Goal: Transaction & Acquisition: Book appointment/travel/reservation

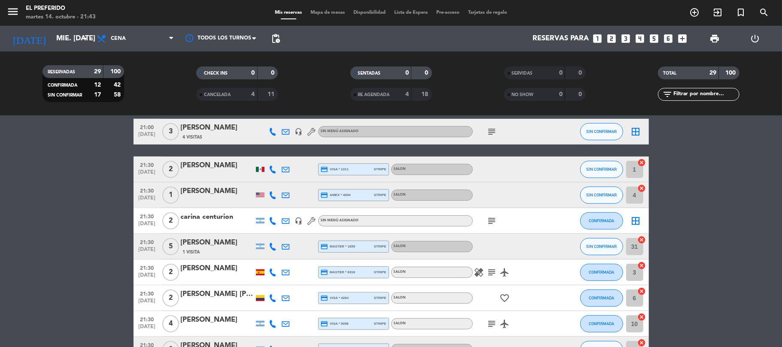
scroll to position [291, 0]
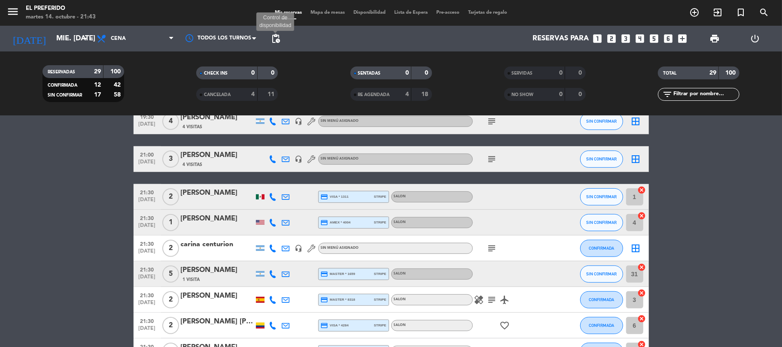
click at [274, 38] on span "pending_actions" at bounding box center [276, 38] width 10 height 10
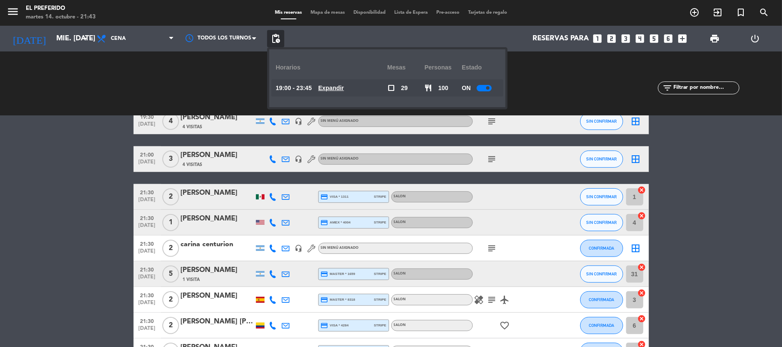
click at [332, 84] on div "19:00 - 23:45 Expandir" at bounding box center [332, 87] width 112 height 17
click at [331, 86] on u "Expandir" at bounding box center [331, 88] width 26 height 7
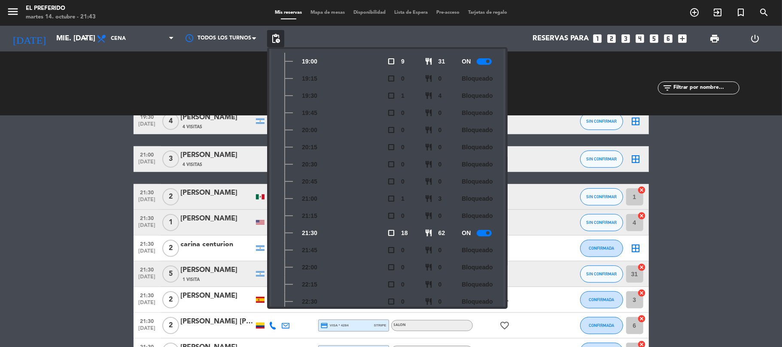
scroll to position [114, 0]
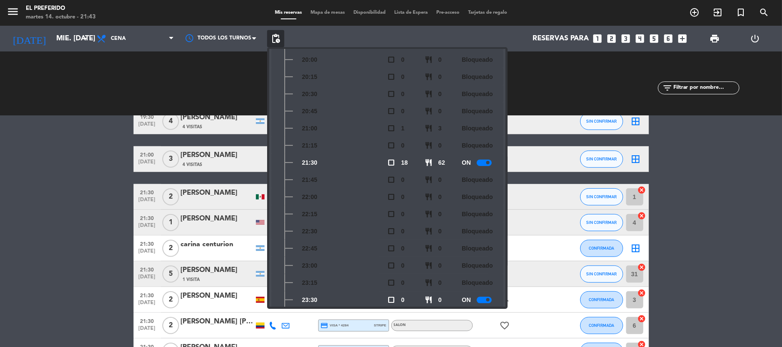
click at [488, 165] on div at bounding box center [484, 163] width 15 height 6
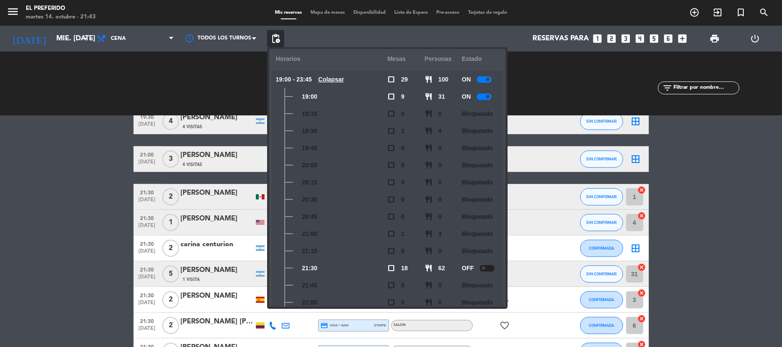
scroll to position [0, 0]
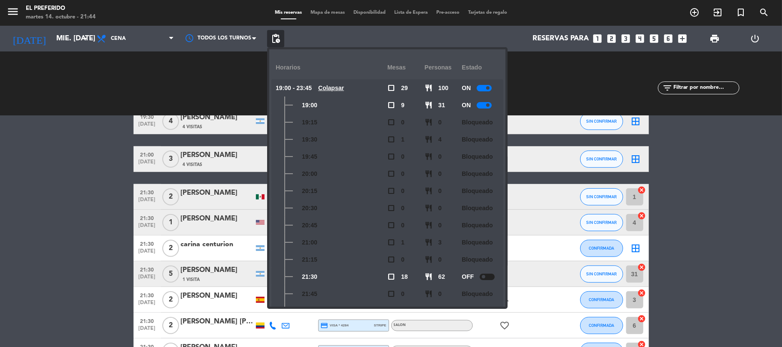
click at [0, 146] on bookings-row "19:00 [DATE] 2 [PERSON_NAME] credit_card visa * 7452 stripe VEREDA SIN CONFIRMA…" at bounding box center [391, 256] width 782 height 783
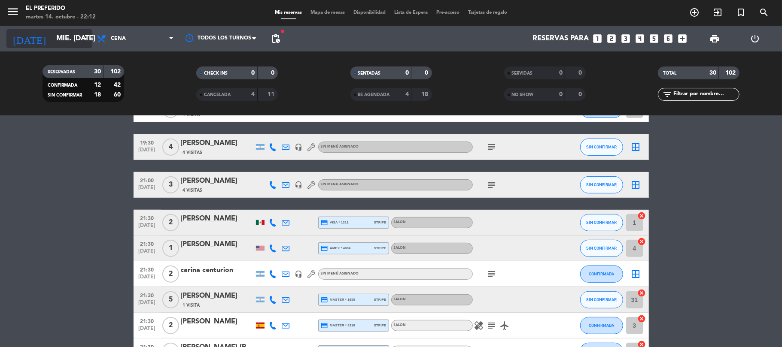
click at [74, 36] on input "mié. [DATE]" at bounding box center [98, 38] width 93 height 17
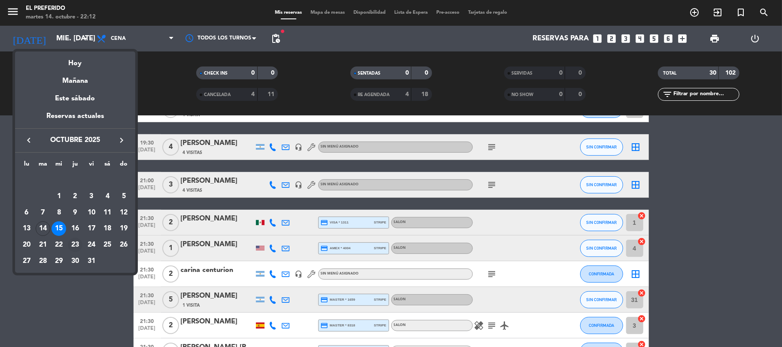
click at [78, 242] on div "23" at bounding box center [75, 245] width 15 height 15
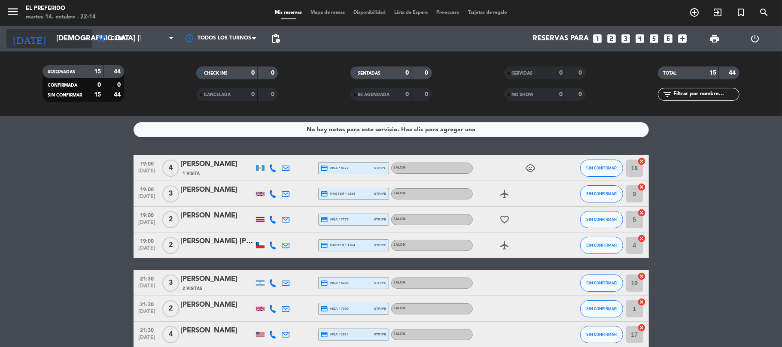
drag, startPoint x: 78, startPoint y: 27, endPoint x: 75, endPoint y: 34, distance: 7.5
click at [76, 30] on div "[DATE] [DEMOGRAPHIC_DATA] [DATE] arrow_drop_down" at bounding box center [49, 39] width 86 height 26
click at [72, 40] on input "[DEMOGRAPHIC_DATA] [DATE]" at bounding box center [98, 38] width 93 height 17
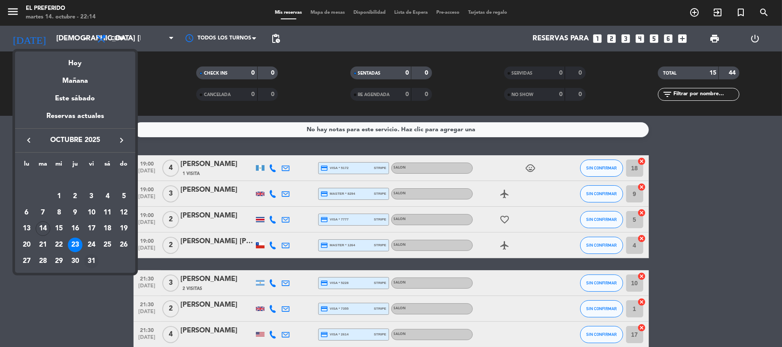
click at [95, 258] on div "31" at bounding box center [91, 261] width 15 height 15
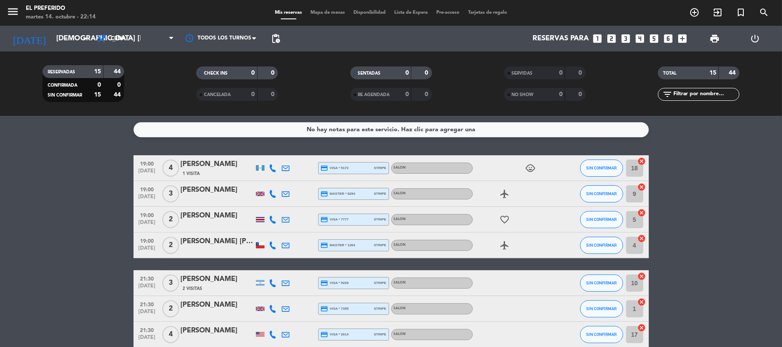
type input "vie. [DATE]"
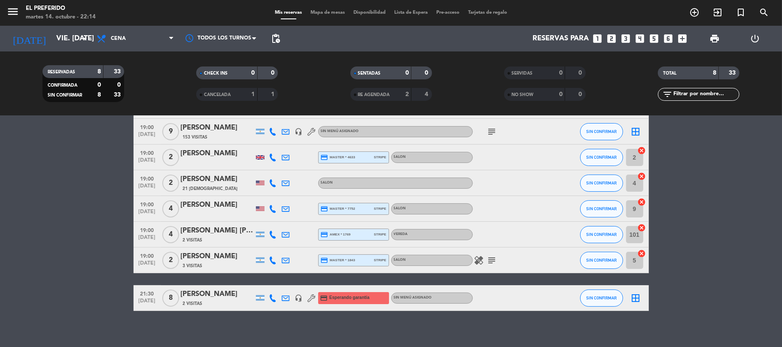
scroll to position [69, 0]
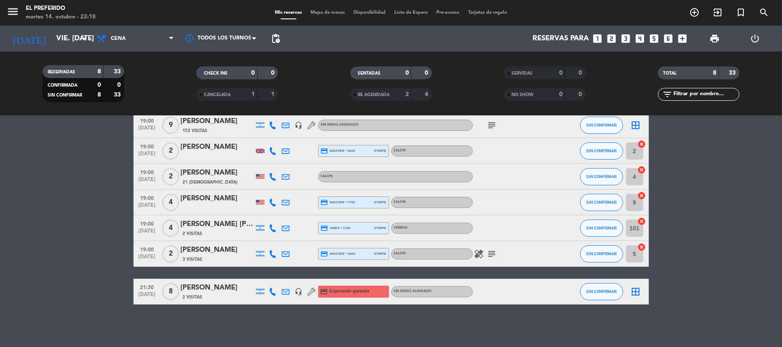
click at [640, 39] on icon "looks_4" at bounding box center [640, 38] width 11 height 11
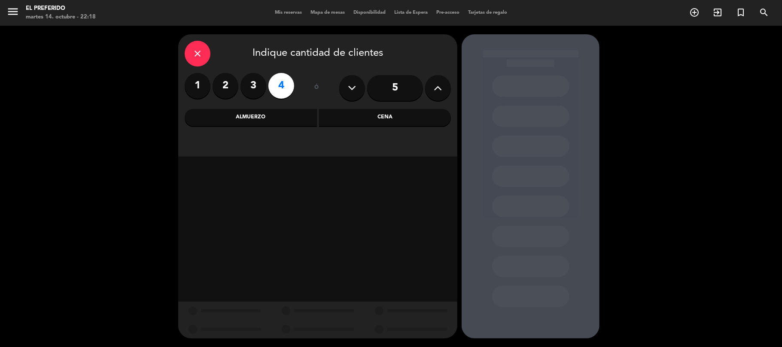
click at [386, 112] on div "Cena" at bounding box center [385, 117] width 132 height 17
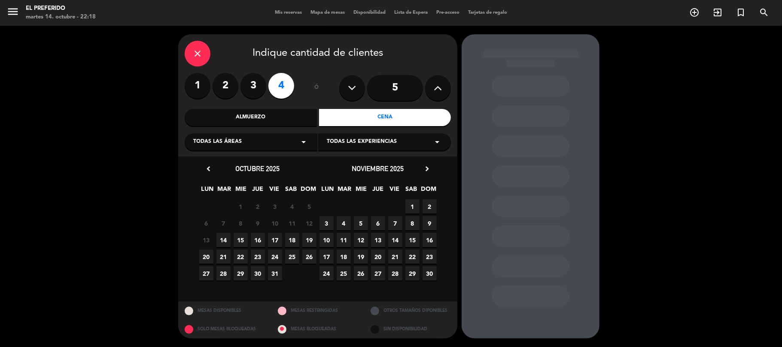
click at [261, 275] on span "30" at bounding box center [258, 274] width 14 height 14
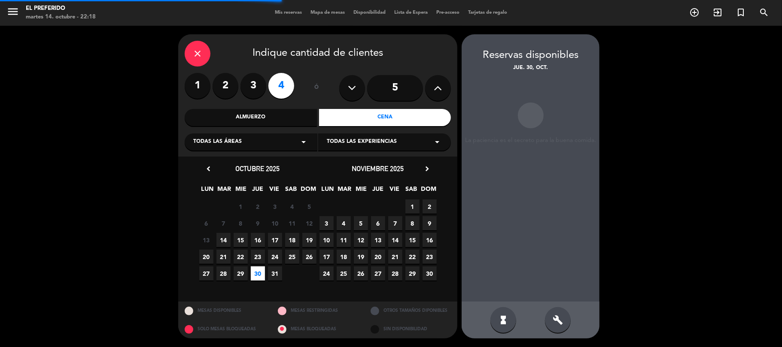
click at [555, 313] on div "build" at bounding box center [558, 320] width 26 height 26
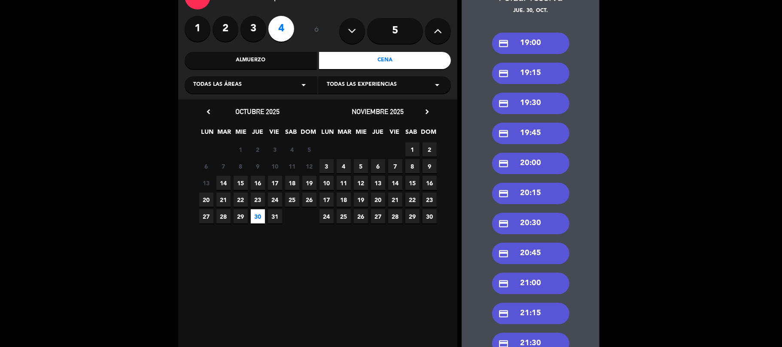
scroll to position [114, 0]
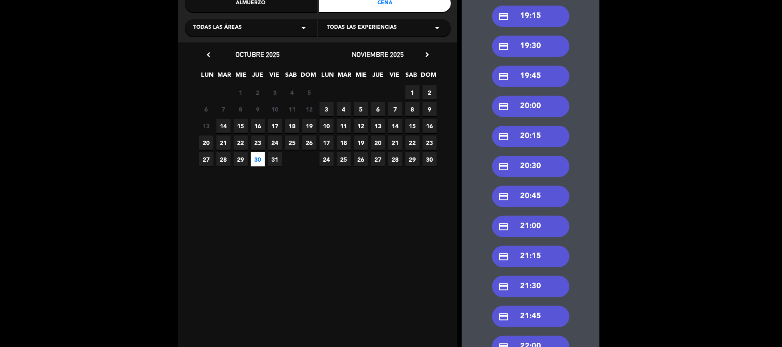
click at [529, 286] on div "credit_card 21:30" at bounding box center [530, 286] width 77 height 21
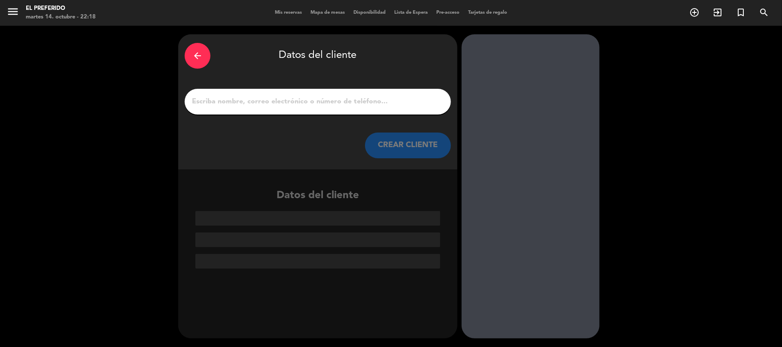
click at [218, 104] on input "1" at bounding box center [317, 102] width 253 height 12
paste input "[PERSON_NAME]"
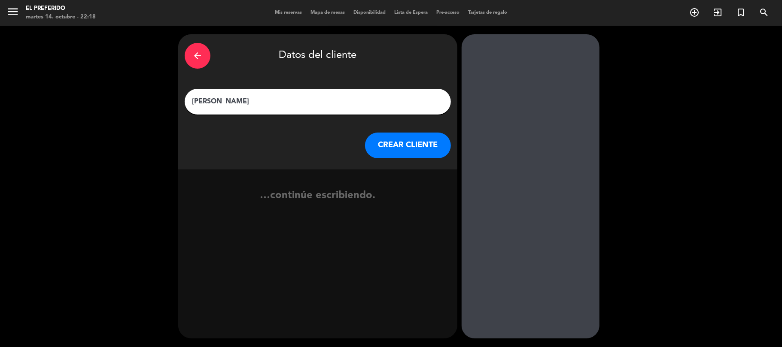
type input "[PERSON_NAME]"
click at [408, 145] on button "CREAR CLIENTE" at bounding box center [408, 146] width 86 height 26
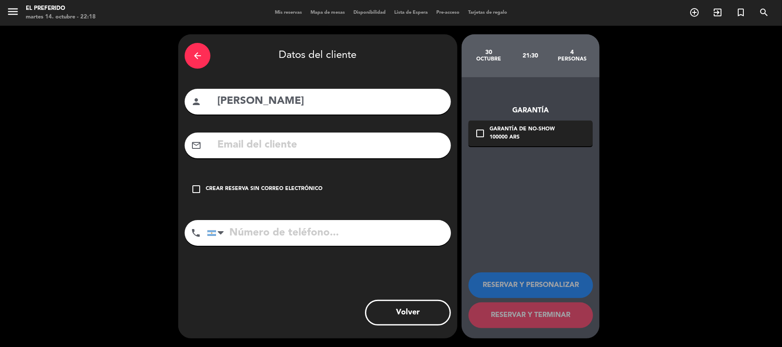
paste input "[EMAIL_ADDRESS][DOMAIN_NAME]"
click at [280, 140] on input "[EMAIL_ADDRESS][DOMAIN_NAME]" at bounding box center [330, 146] width 228 height 18
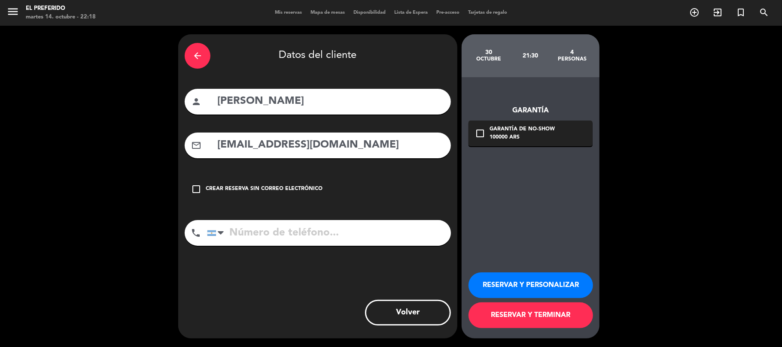
type input "[EMAIL_ADDRESS][DOMAIN_NAME]"
click at [331, 239] on input "tel" at bounding box center [329, 233] width 244 height 26
paste input "[PHONE_NUMBER]"
type input "[PHONE_NUMBER]"
click at [506, 285] on button "RESERVAR Y PERSONALIZAR" at bounding box center [530, 286] width 125 height 26
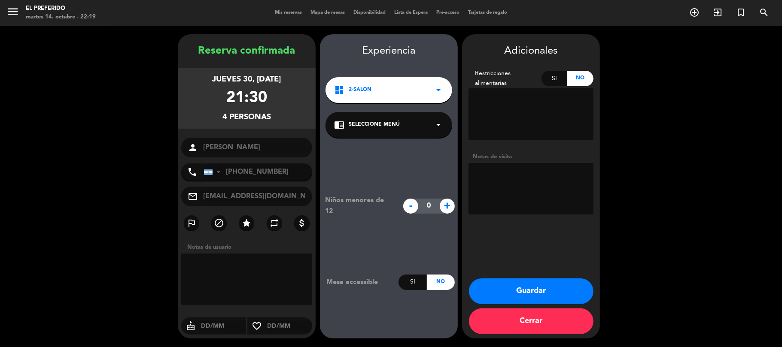
click at [490, 201] on textarea at bounding box center [530, 189] width 125 height 52
type textarea "cumple"
click at [421, 133] on div "chrome_reader_mode Seleccione Menú arrow_drop_down" at bounding box center [388, 125] width 127 height 26
click at [400, 148] on div "SALON" at bounding box center [388, 148] width 109 height 9
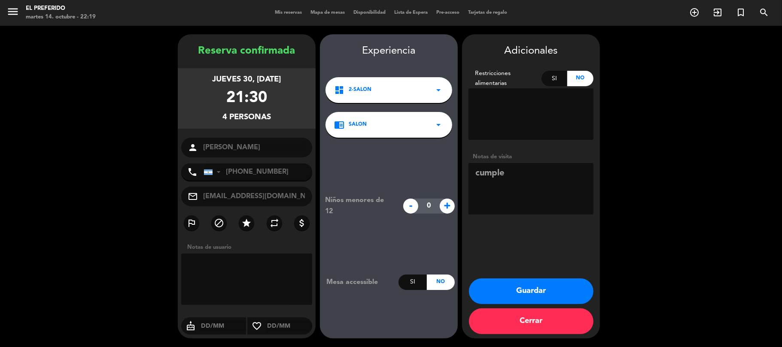
click at [526, 286] on button "Guardar" at bounding box center [531, 292] width 125 height 26
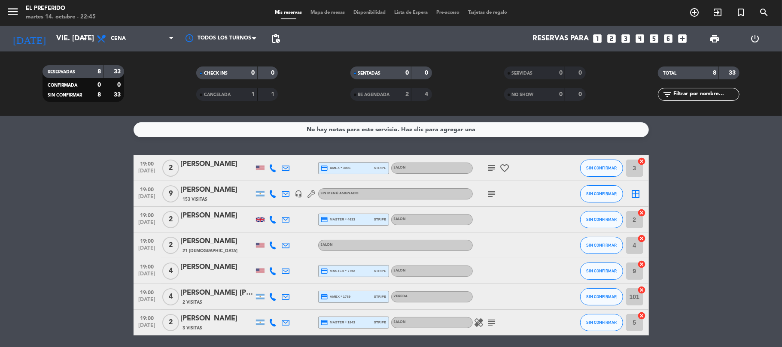
click at [667, 35] on icon "looks_6" at bounding box center [668, 38] width 11 height 11
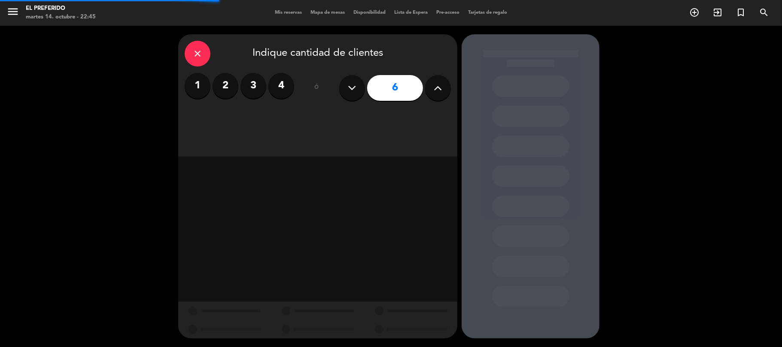
click at [440, 90] on icon at bounding box center [438, 88] width 8 height 13
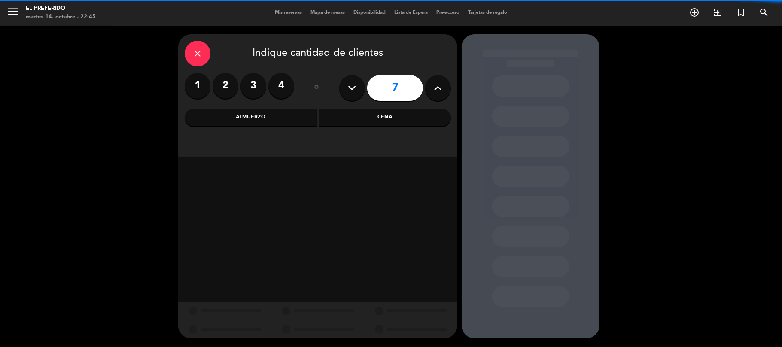
click at [440, 90] on icon at bounding box center [438, 88] width 8 height 13
type input "8"
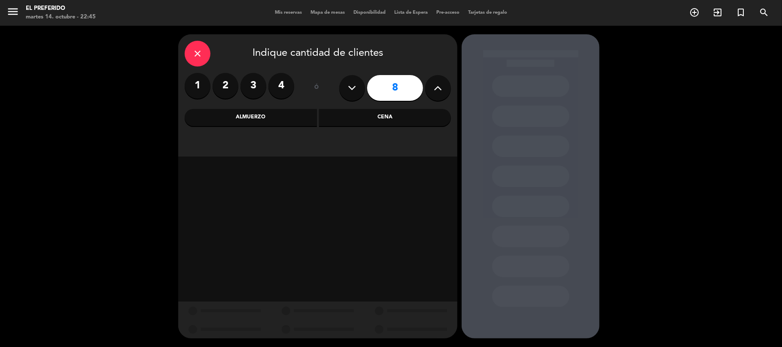
click at [414, 114] on div "Cena" at bounding box center [385, 117] width 132 height 17
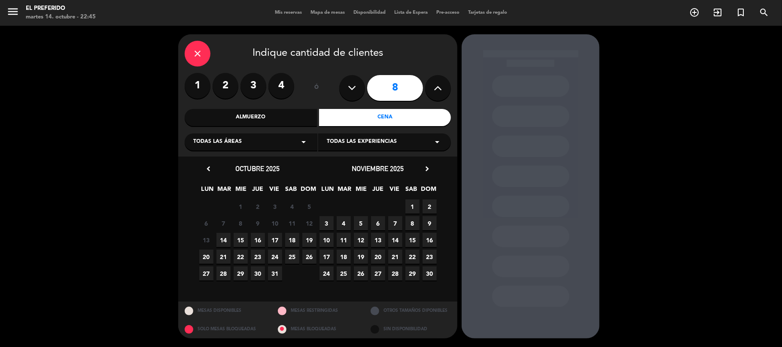
click at [254, 260] on span "23" at bounding box center [258, 257] width 14 height 14
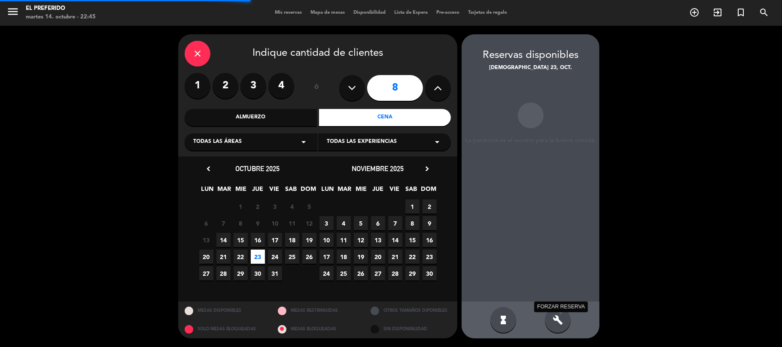
click at [559, 323] on icon "build" at bounding box center [558, 320] width 10 height 10
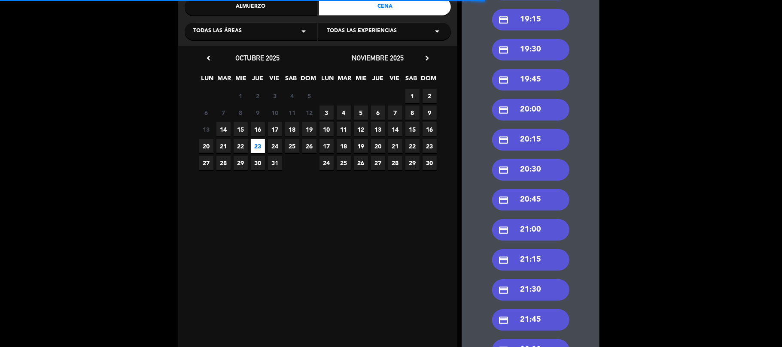
scroll to position [114, 0]
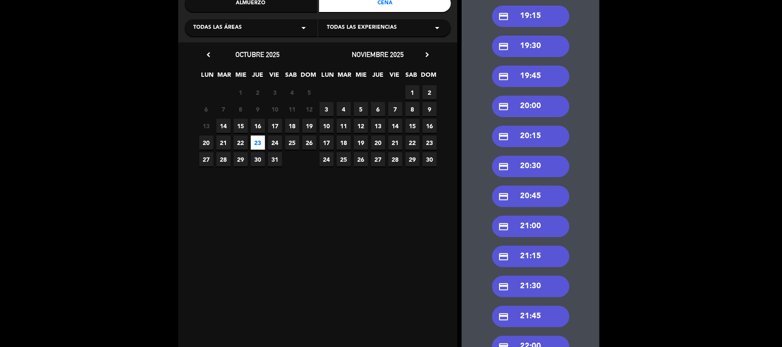
click at [533, 287] on div "credit_card 21:30" at bounding box center [530, 286] width 77 height 21
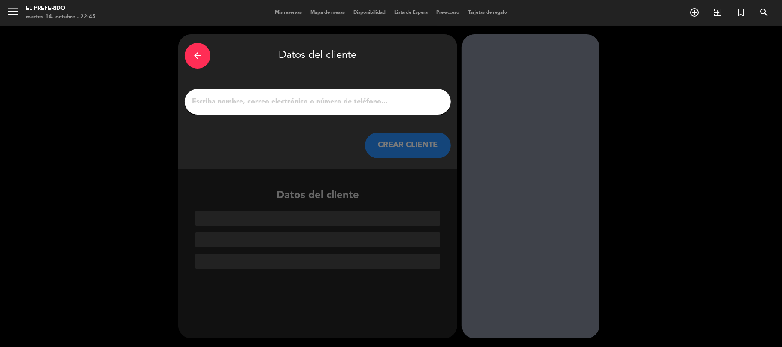
scroll to position [0, 0]
click at [234, 99] on input "1" at bounding box center [317, 102] width 253 height 12
paste input "[PERSON_NAME]"
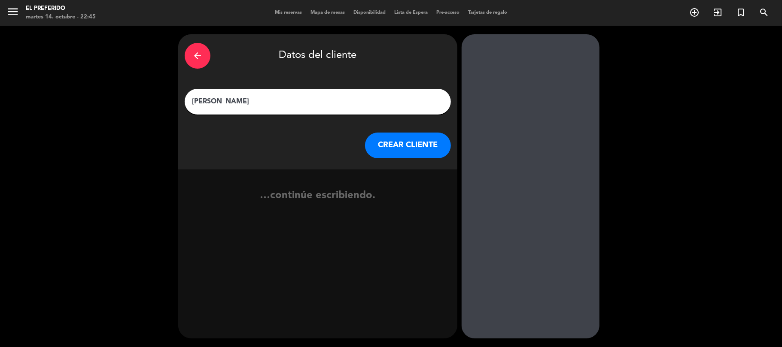
type input "[PERSON_NAME]"
click at [379, 143] on button "CREAR CLIENTE" at bounding box center [408, 146] width 86 height 26
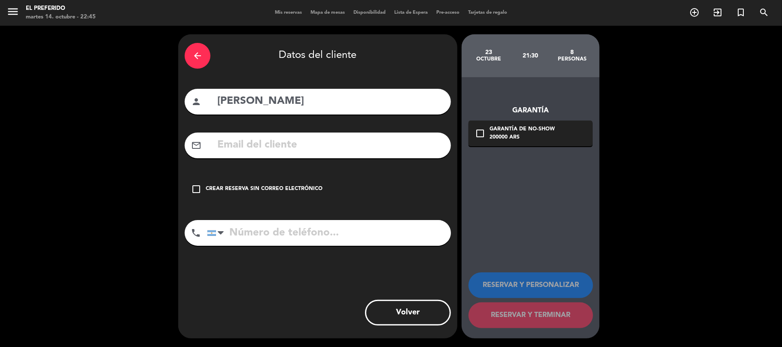
paste input "[EMAIL_ADDRESS][DOMAIN_NAME]"
click at [256, 143] on input "[EMAIL_ADDRESS][DOMAIN_NAME]" at bounding box center [330, 146] width 228 height 18
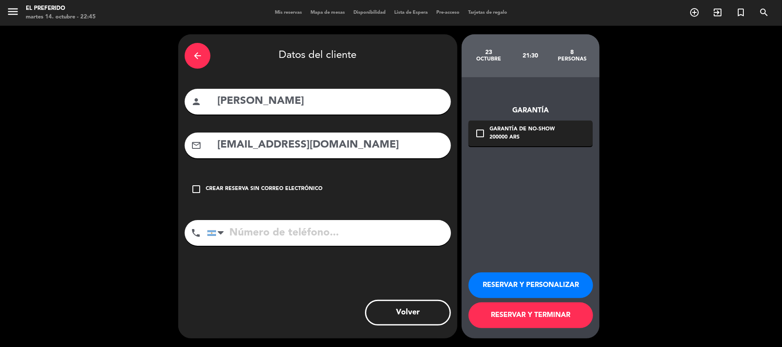
type input "[EMAIL_ADDRESS][DOMAIN_NAME]"
paste input "[PHONE_NUMBER]"
click at [279, 232] on input "[PHONE_NUMBER]" at bounding box center [329, 233] width 244 height 26
type input "[PHONE_NUMBER]"
click at [514, 128] on div "Garantía de no-show" at bounding box center [522, 129] width 65 height 9
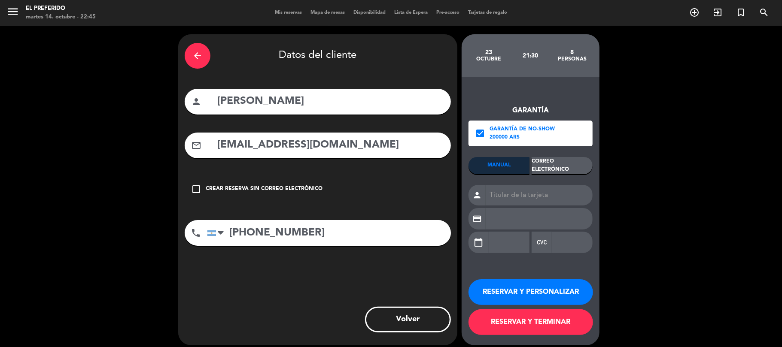
click at [567, 165] on div "Correo Electrónico" at bounding box center [562, 165] width 61 height 17
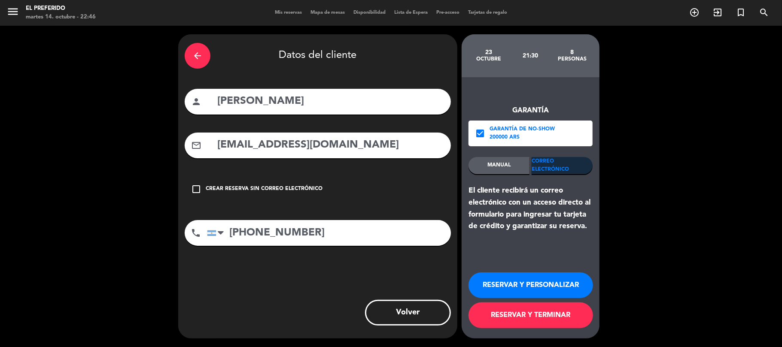
click at [547, 281] on button "RESERVAR Y PERSONALIZAR" at bounding box center [530, 286] width 125 height 26
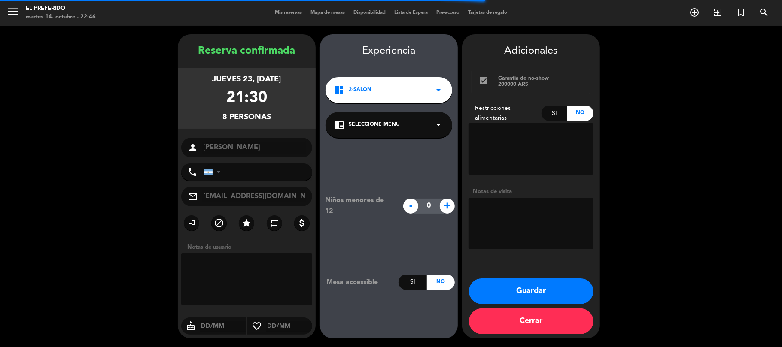
type input "[PHONE_NUMBER]"
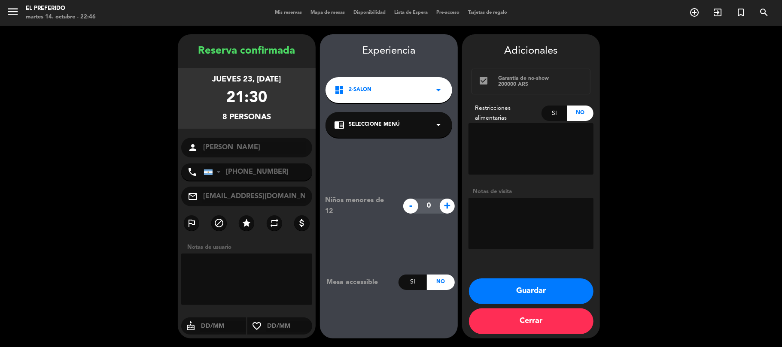
click at [560, 237] on textarea at bounding box center [530, 224] width 125 height 52
type textarea "donde haya dispo"
drag, startPoint x: 197, startPoint y: 50, endPoint x: 201, endPoint y: 51, distance: 4.7
click at [199, 51] on div "Reserva confirmada" at bounding box center [247, 51] width 138 height 17
click at [537, 289] on button "Guardar" at bounding box center [531, 292] width 125 height 26
